Goal: Task Accomplishment & Management: Manage account settings

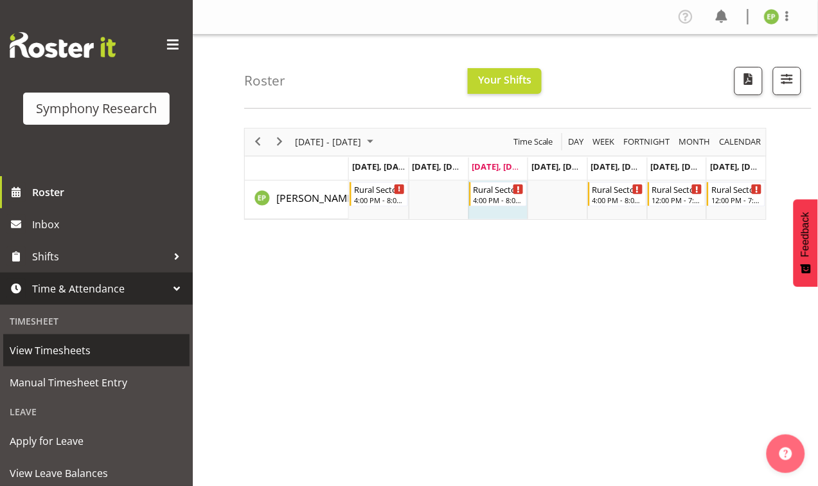
click at [80, 353] on span "View Timesheets" at bounding box center [97, 350] width 174 height 19
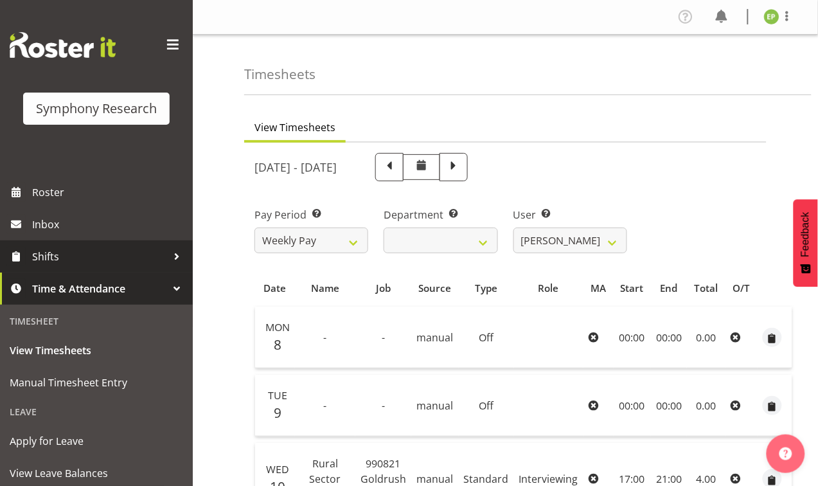
click at [167, 253] on div at bounding box center [176, 256] width 19 height 19
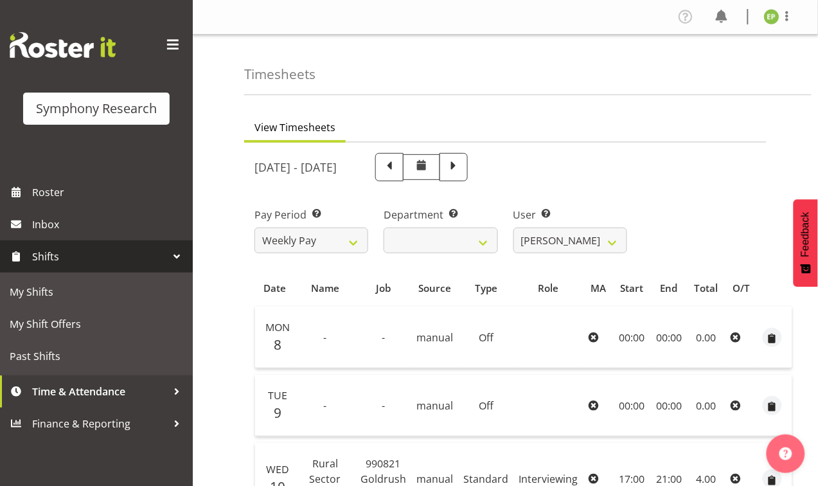
click at [175, 255] on div at bounding box center [176, 256] width 19 height 19
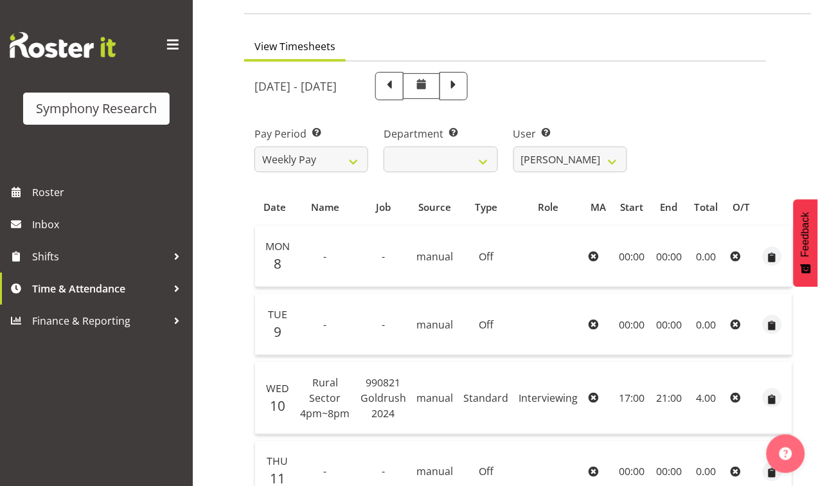
scroll to position [80, 0]
click at [462, 88] on span at bounding box center [453, 85] width 17 height 17
select select
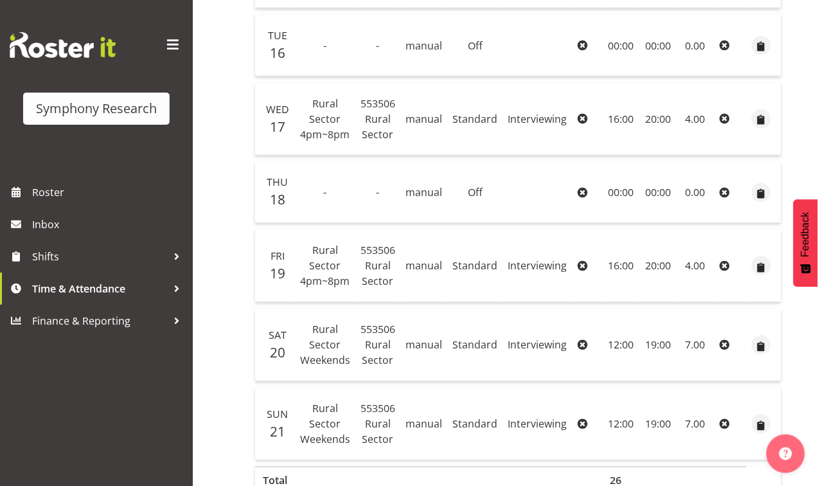
scroll to position [451, 0]
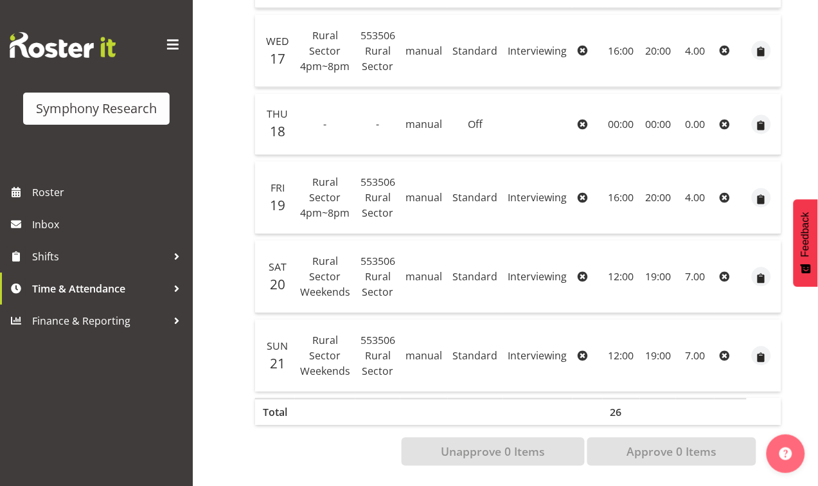
click at [616, 267] on td "12:00" at bounding box center [622, 277] width 38 height 73
click at [643, 296] on td "19:00" at bounding box center [658, 277] width 36 height 73
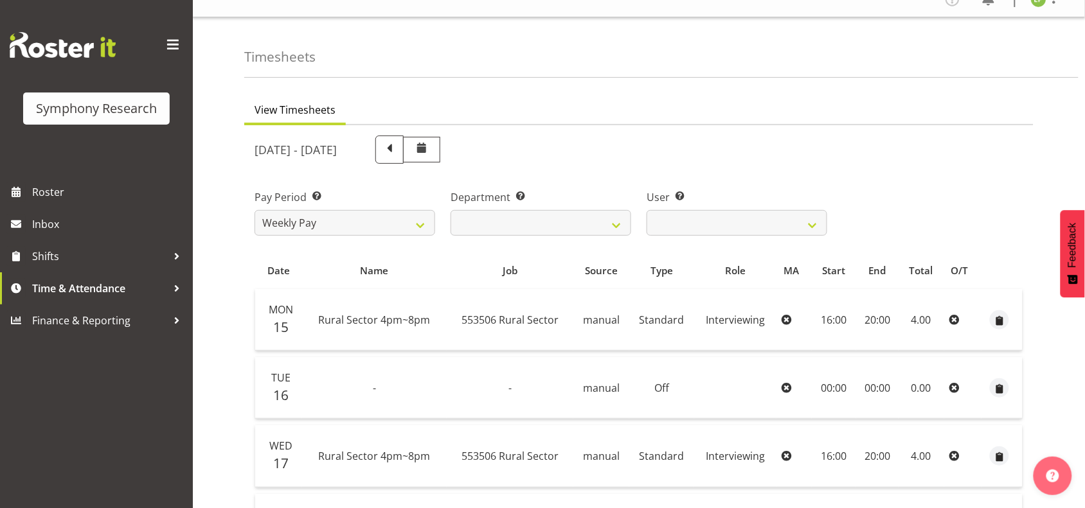
scroll to position [0, 0]
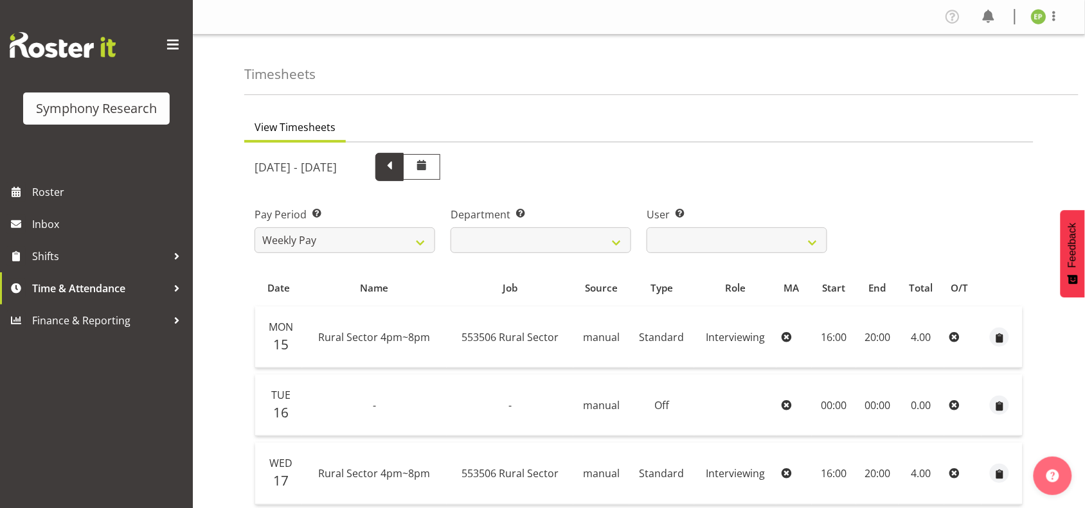
click at [398, 157] on span at bounding box center [389, 165] width 17 height 17
select select
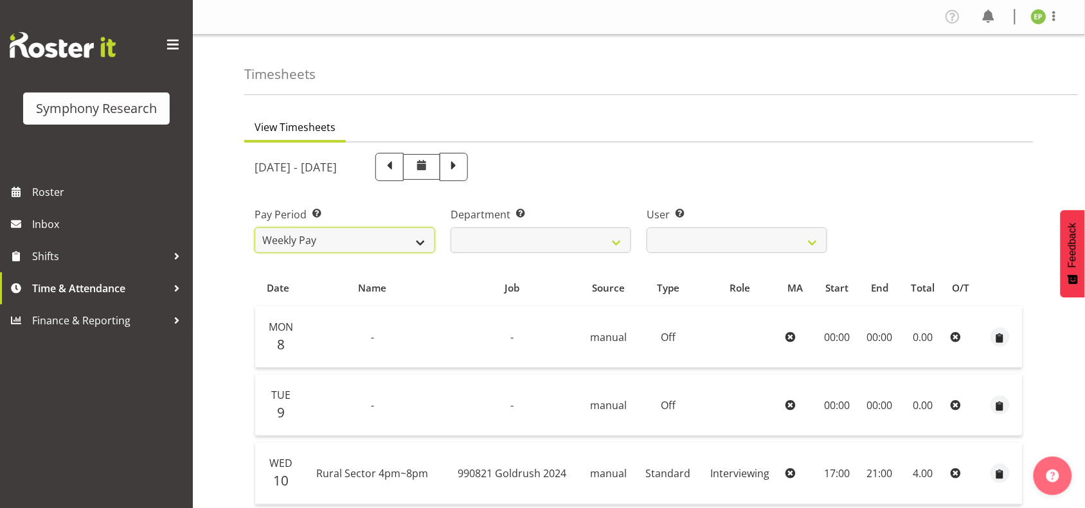
click at [422, 238] on select "Weekly Pay" at bounding box center [345, 241] width 181 height 26
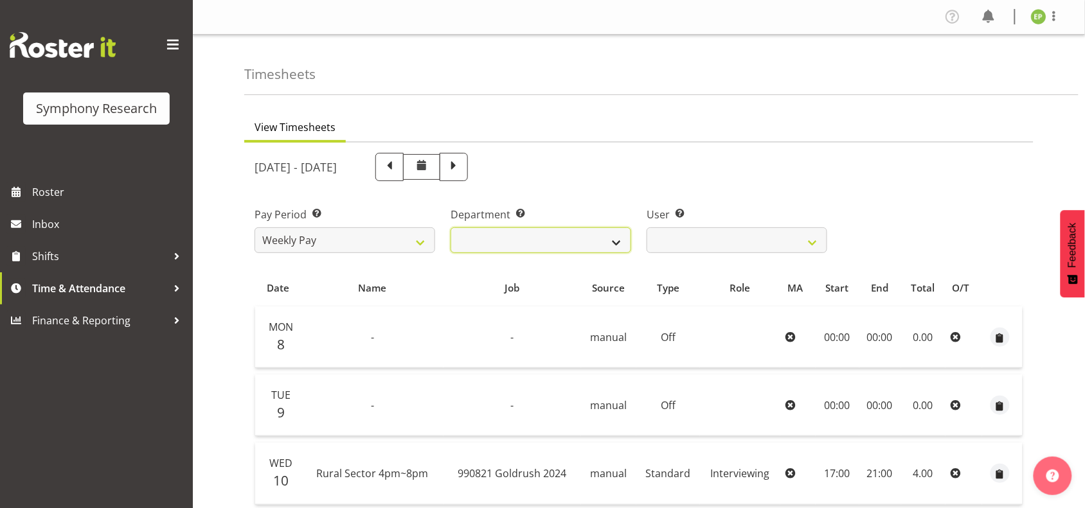
click at [619, 240] on select "Research Partners Research Partners" at bounding box center [541, 241] width 181 height 26
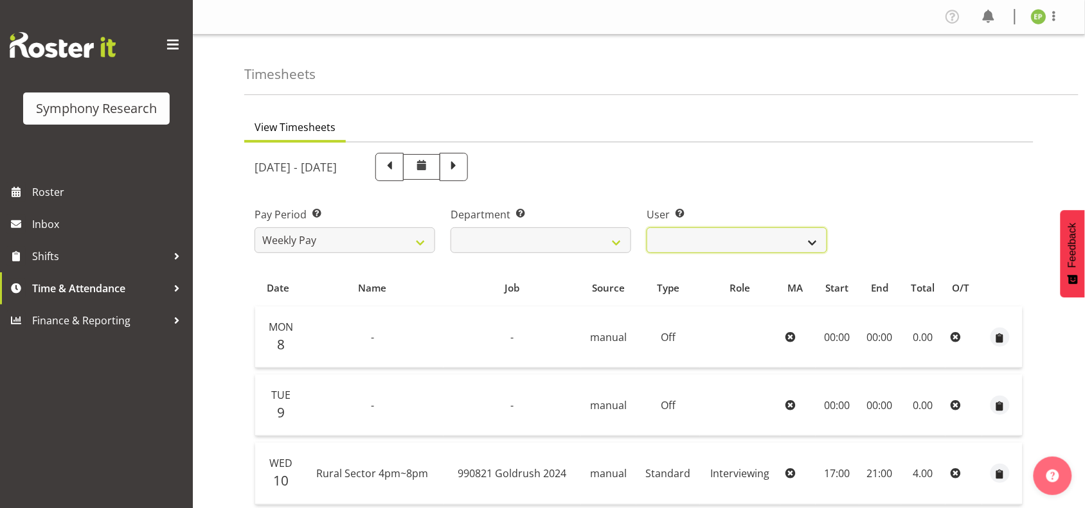
click at [815, 242] on select "[PERSON_NAME] ❌" at bounding box center [737, 241] width 181 height 26
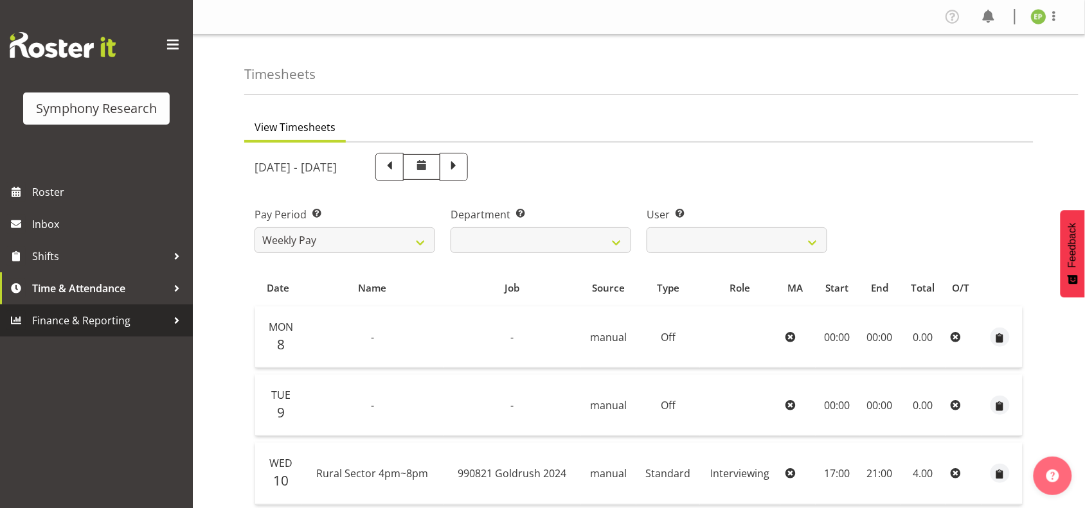
click at [136, 316] on span "Finance & Reporting" at bounding box center [99, 320] width 135 height 19
click at [174, 323] on div at bounding box center [176, 320] width 19 height 19
click at [105, 320] on span "Finance & Reporting" at bounding box center [99, 320] width 135 height 19
click at [56, 316] on span "Finance & Reporting" at bounding box center [99, 320] width 135 height 19
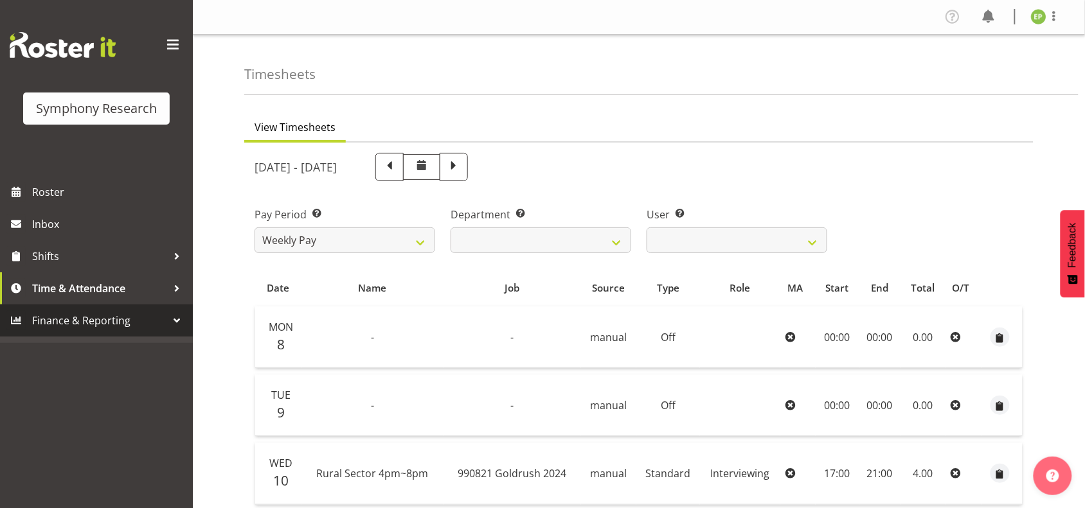
click at [175, 313] on div at bounding box center [176, 320] width 19 height 19
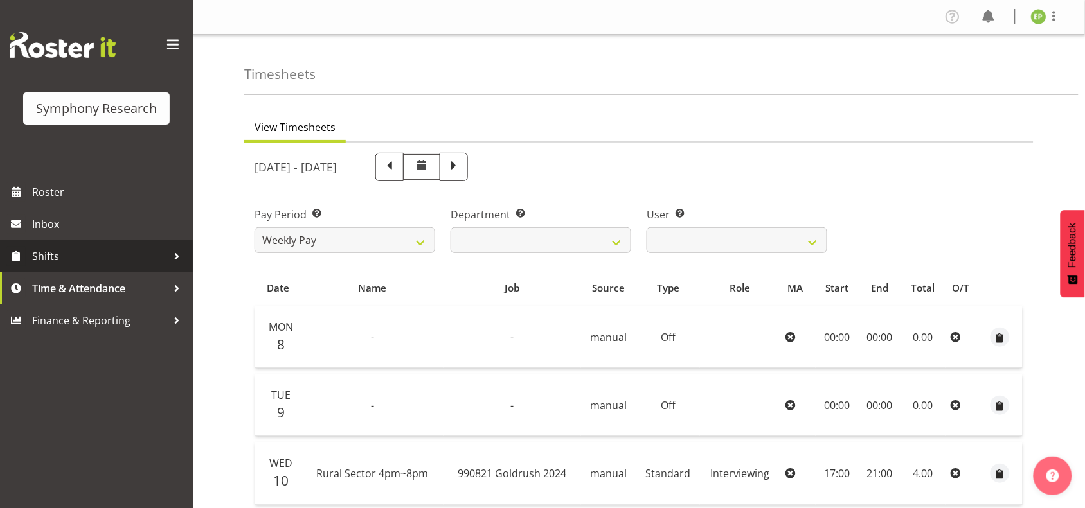
click at [172, 246] on link "Shifts" at bounding box center [96, 256] width 193 height 32
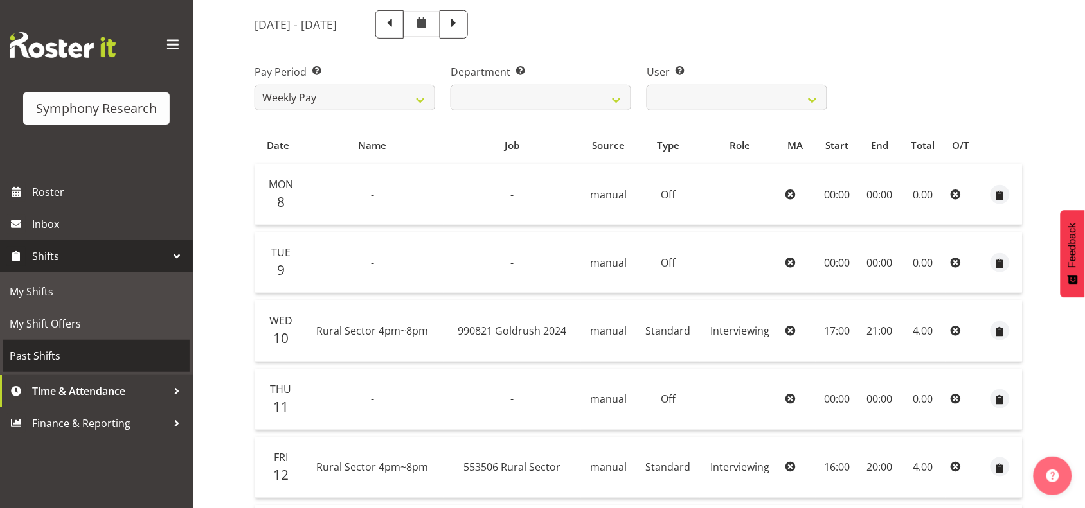
scroll to position [161, 0]
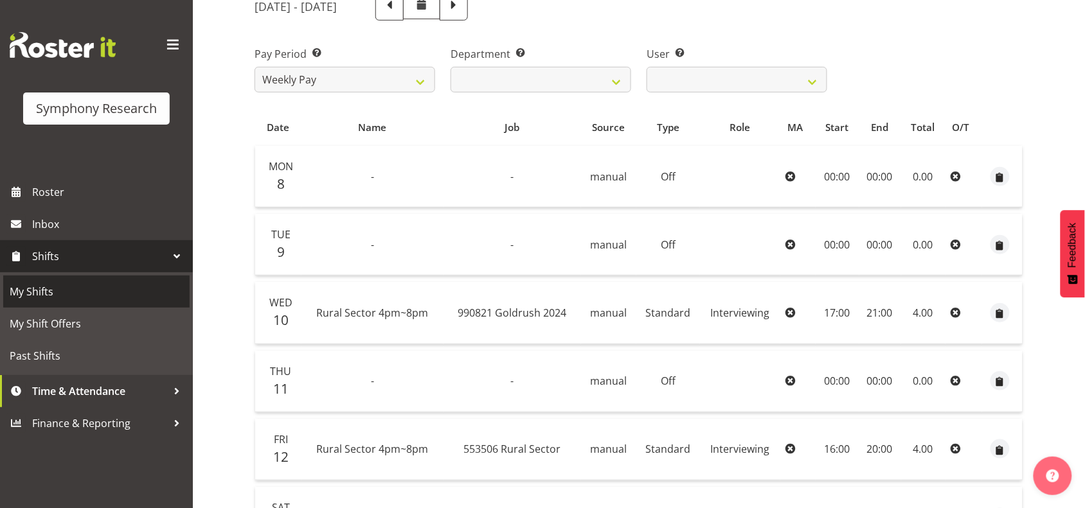
click at [42, 293] on span "My Shifts" at bounding box center [97, 291] width 174 height 19
